Goal: Task Accomplishment & Management: Complete application form

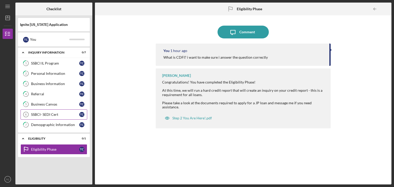
click at [48, 112] on link "SSBCI- SEDI Cert 6 SSBCI- SEDI Cert T C" at bounding box center [54, 114] width 67 height 10
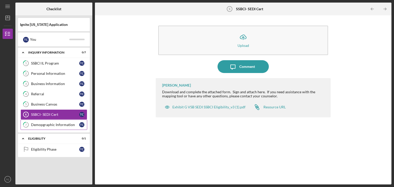
click at [45, 123] on div "Demopgraphic Information" at bounding box center [55, 125] width 48 height 4
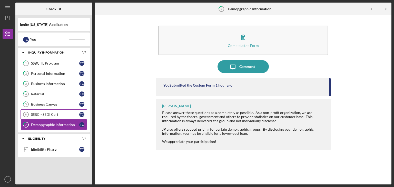
click at [41, 113] on div "SSBCI- SEDI Cert" at bounding box center [55, 115] width 48 height 4
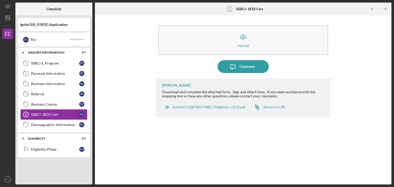
click at [41, 113] on div "SSBCI- SEDI Cert" at bounding box center [55, 115] width 48 height 4
